Goal: Transaction & Acquisition: Purchase product/service

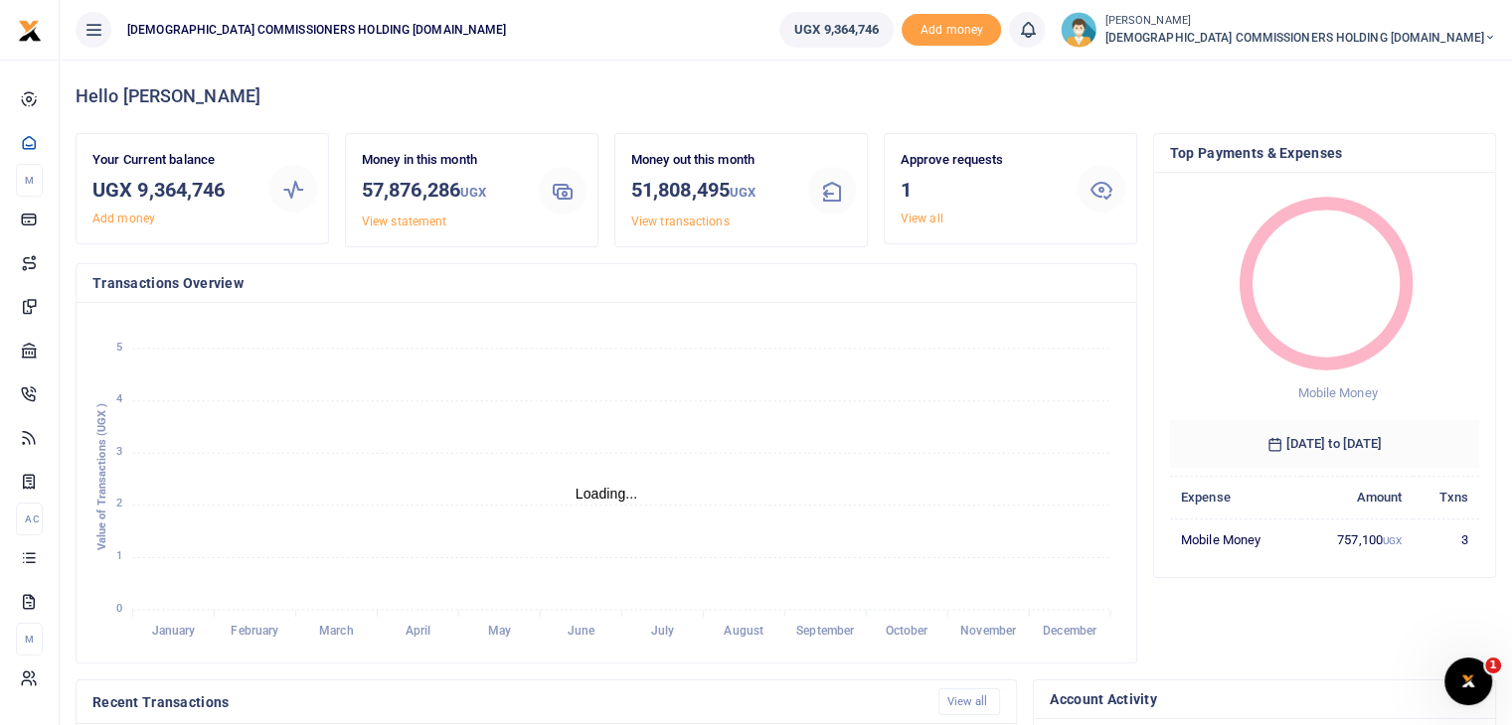
scroll to position [16, 16]
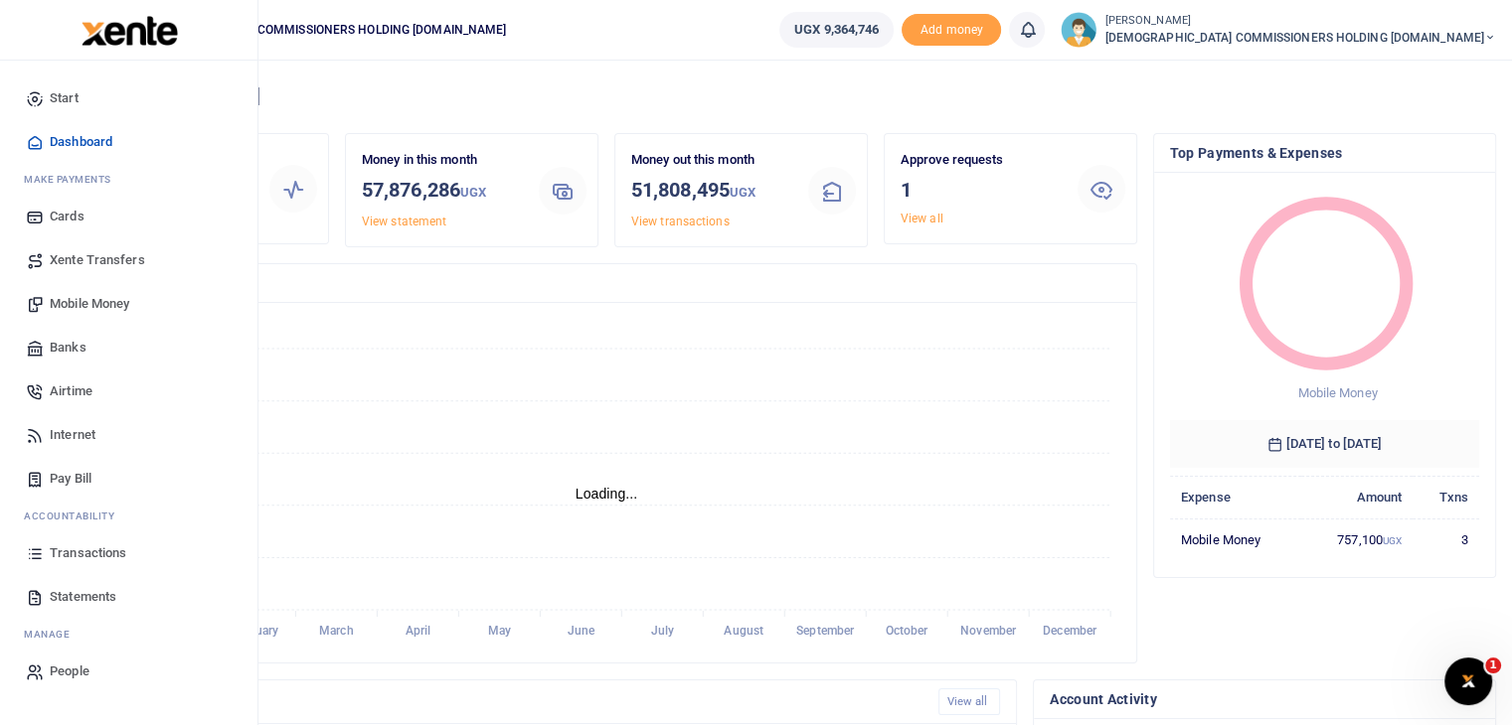
click at [81, 300] on span "Mobile Money" at bounding box center [90, 304] width 80 height 20
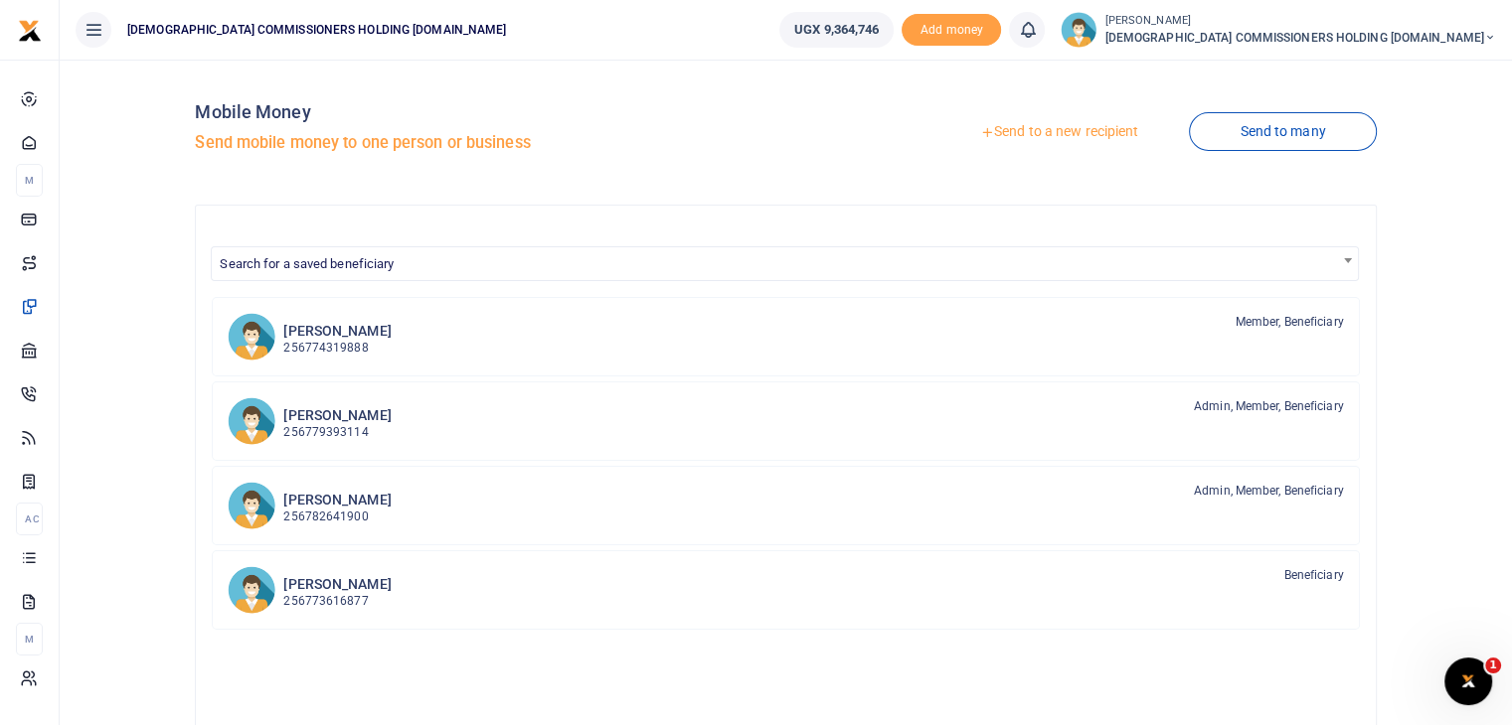
click at [1047, 128] on link "Send to a new recipient" at bounding box center [1058, 132] width 259 height 36
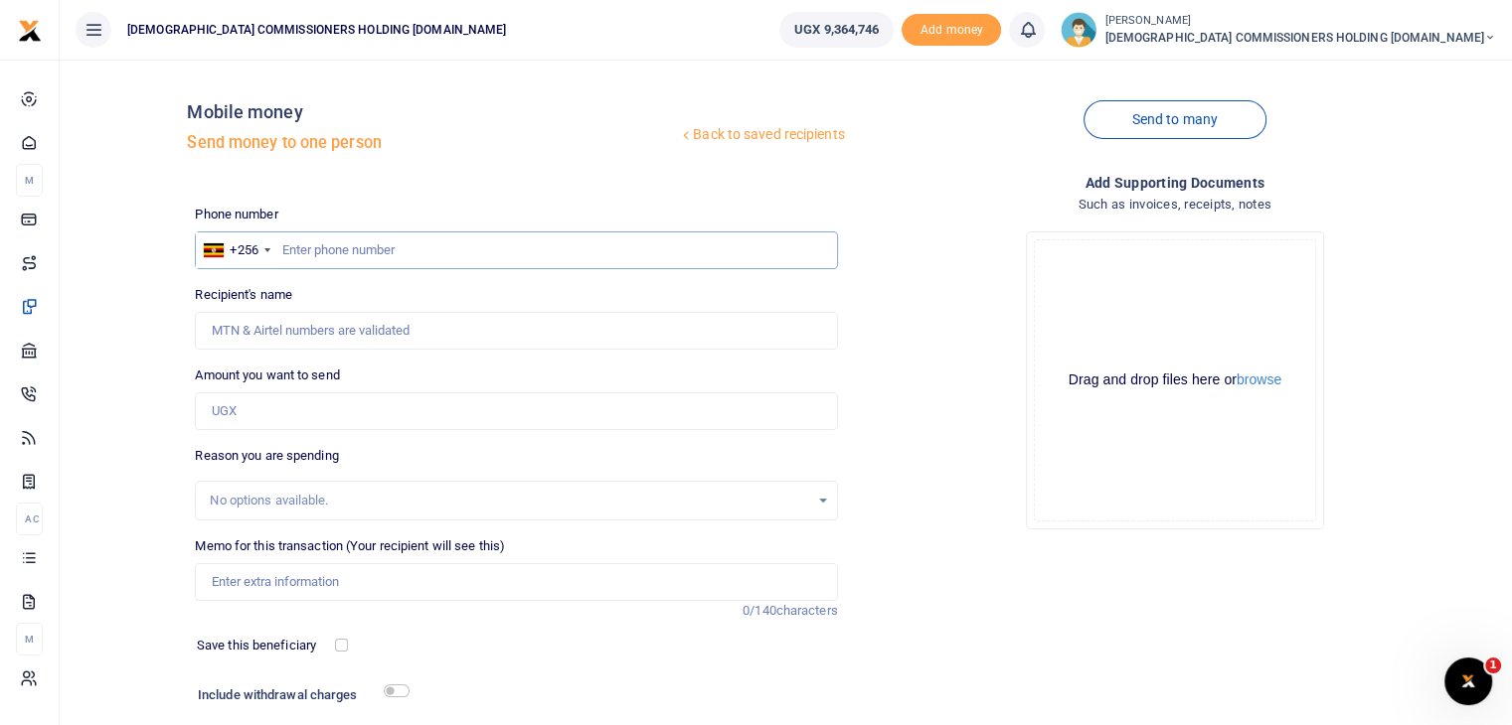
click at [359, 251] on input "text" at bounding box center [516, 251] width 642 height 38
type input "779393114"
type input "[PERSON_NAME]"
type input "779393114"
click at [310, 426] on input "Amount you want to send" at bounding box center [516, 412] width 642 height 38
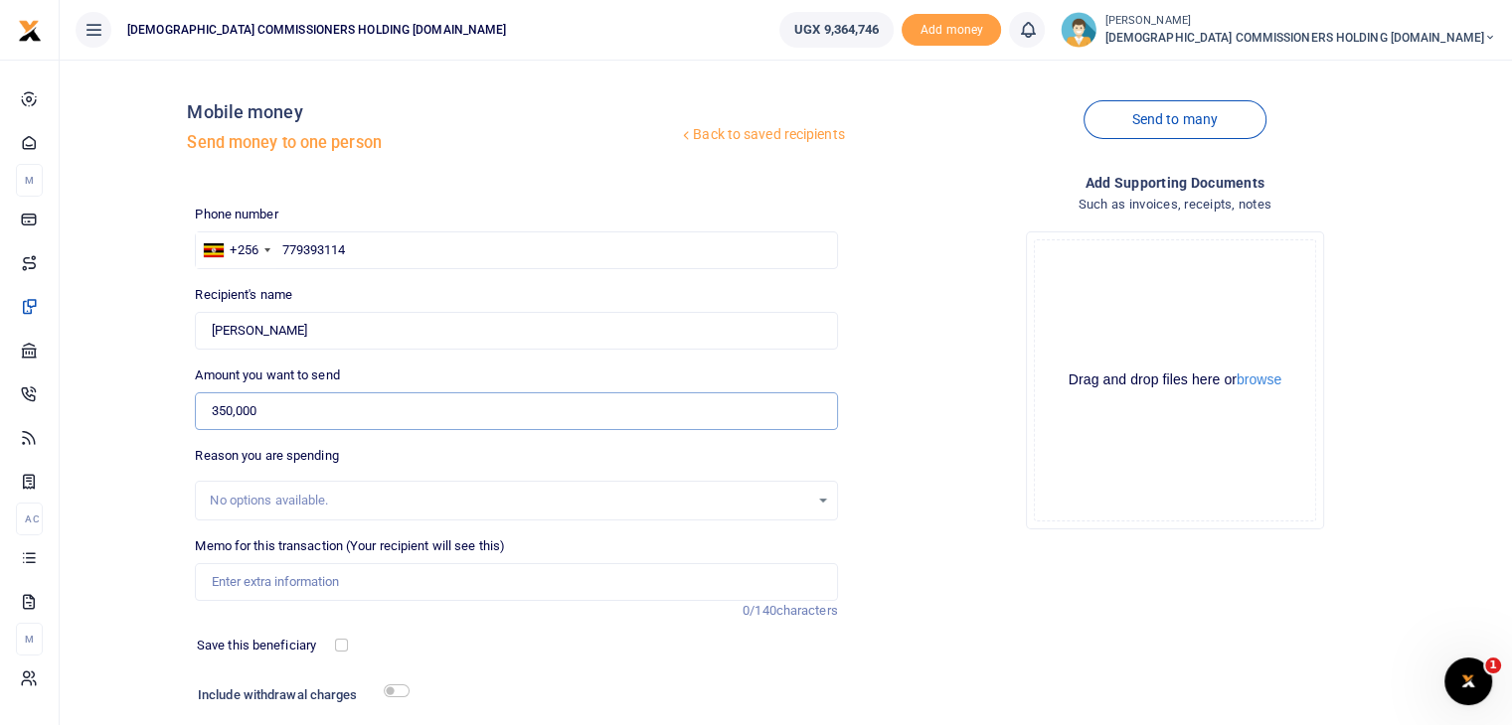
type input "350,000"
click at [270, 577] on input "Memo for this transaction (Your recipient will see this)" at bounding box center [516, 583] width 642 height 38
type input "Fuel for thwe hired vehicle back to kampala from Nile Breeze"
click at [402, 690] on input "checkbox" at bounding box center [397, 691] width 26 height 13
checkbox input "true"
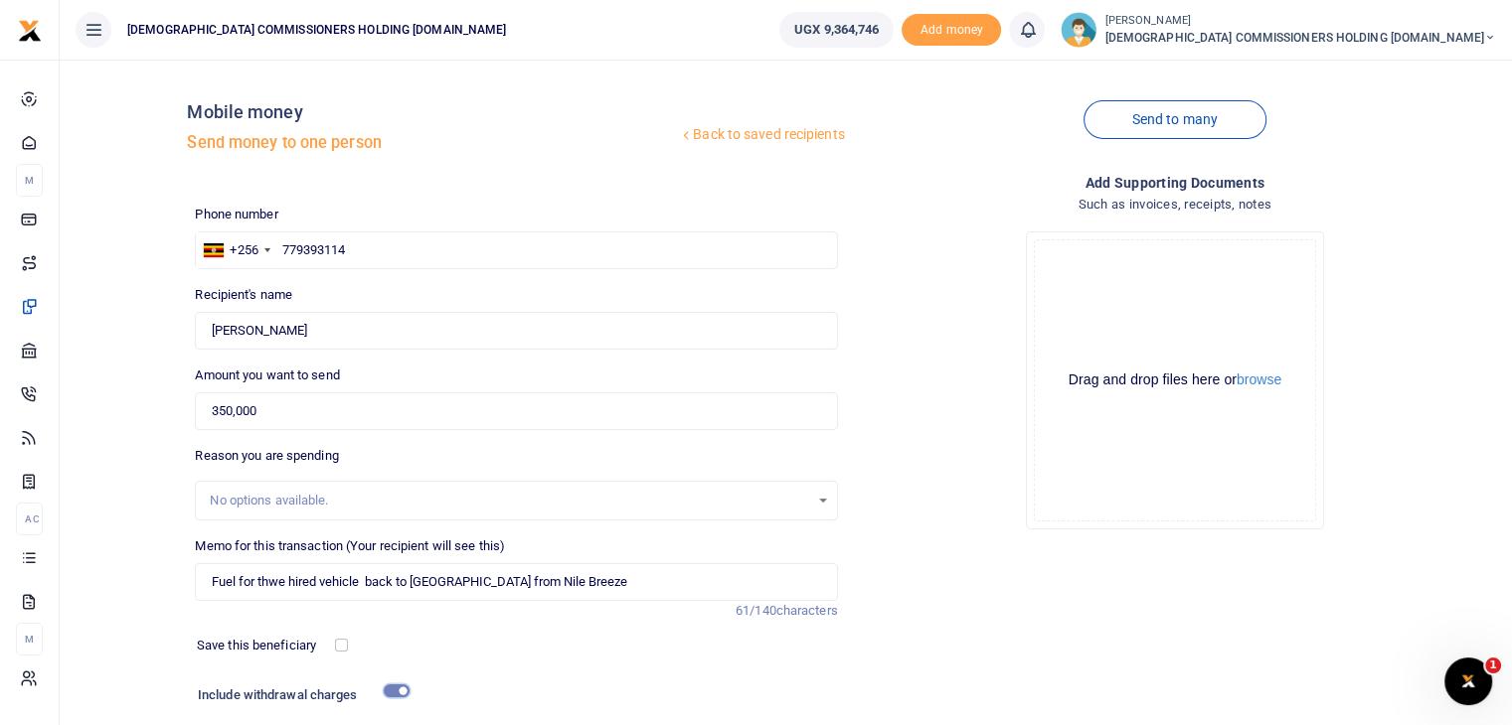
scroll to position [190, 0]
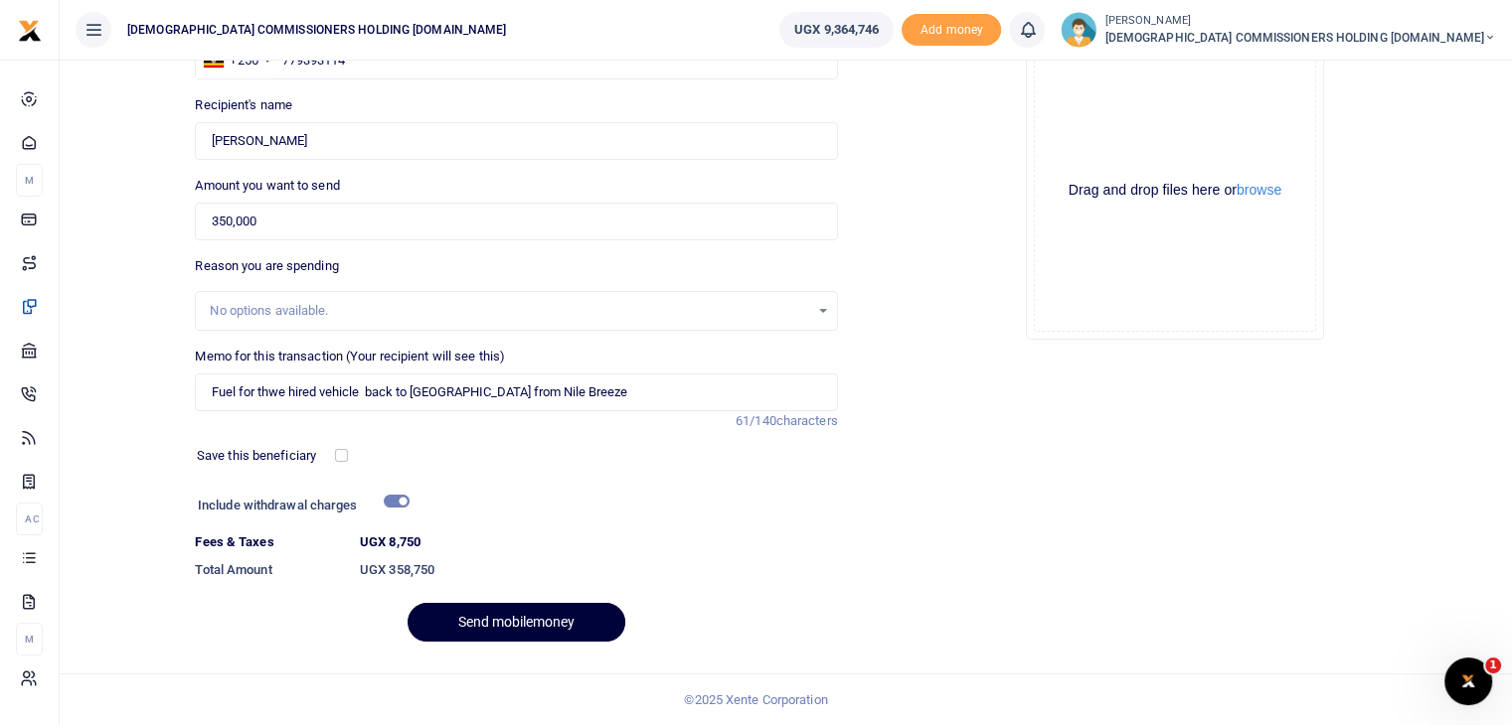
click at [513, 625] on button "Send mobilemoney" at bounding box center [516, 622] width 218 height 39
